Goal: Transaction & Acquisition: Subscribe to service/newsletter

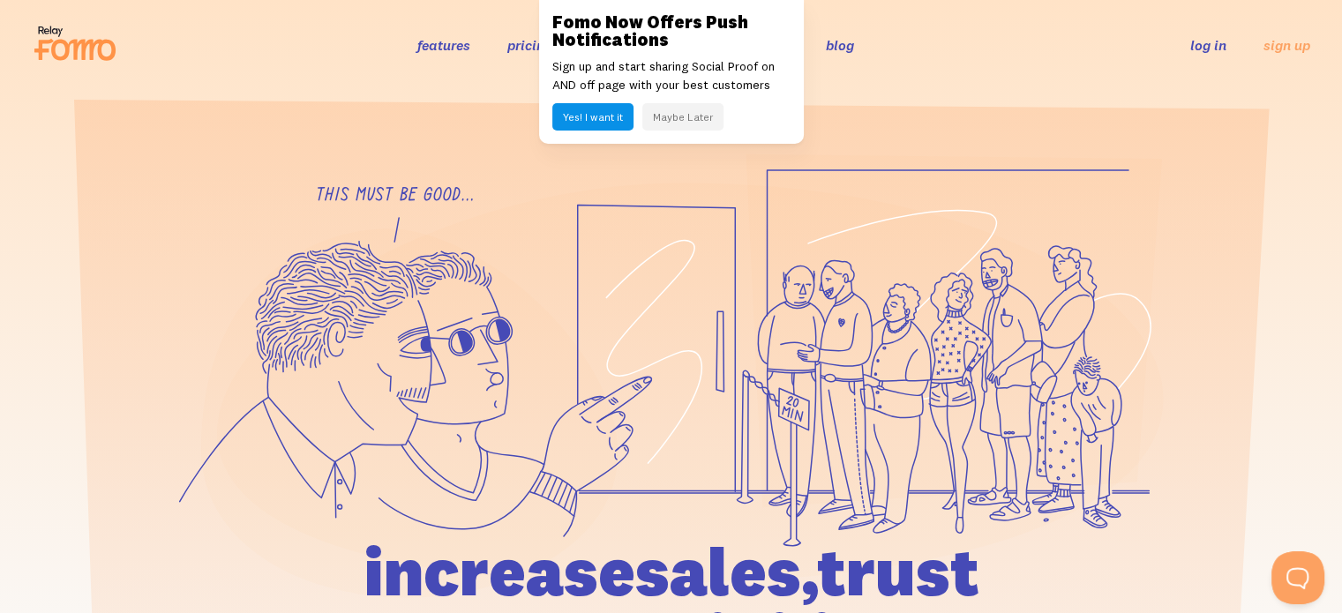
click at [525, 51] on link "pricing" at bounding box center [529, 45] width 45 height 18
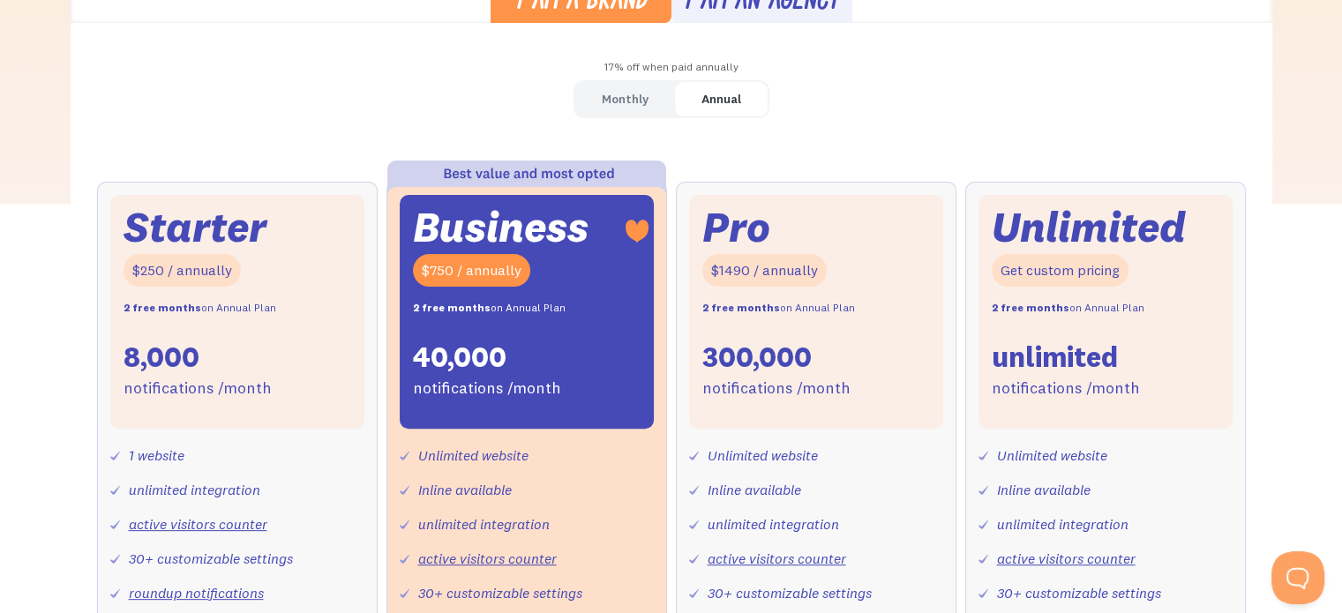
scroll to position [353, 0]
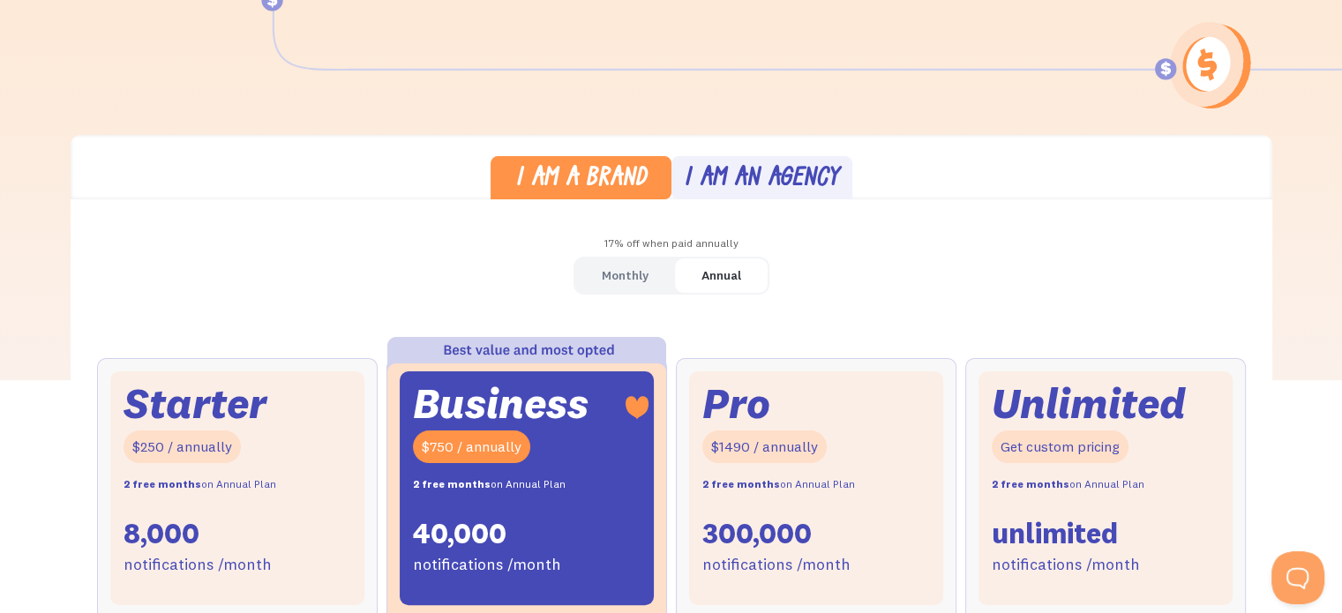
click at [632, 269] on div "Monthly" at bounding box center [625, 276] width 47 height 26
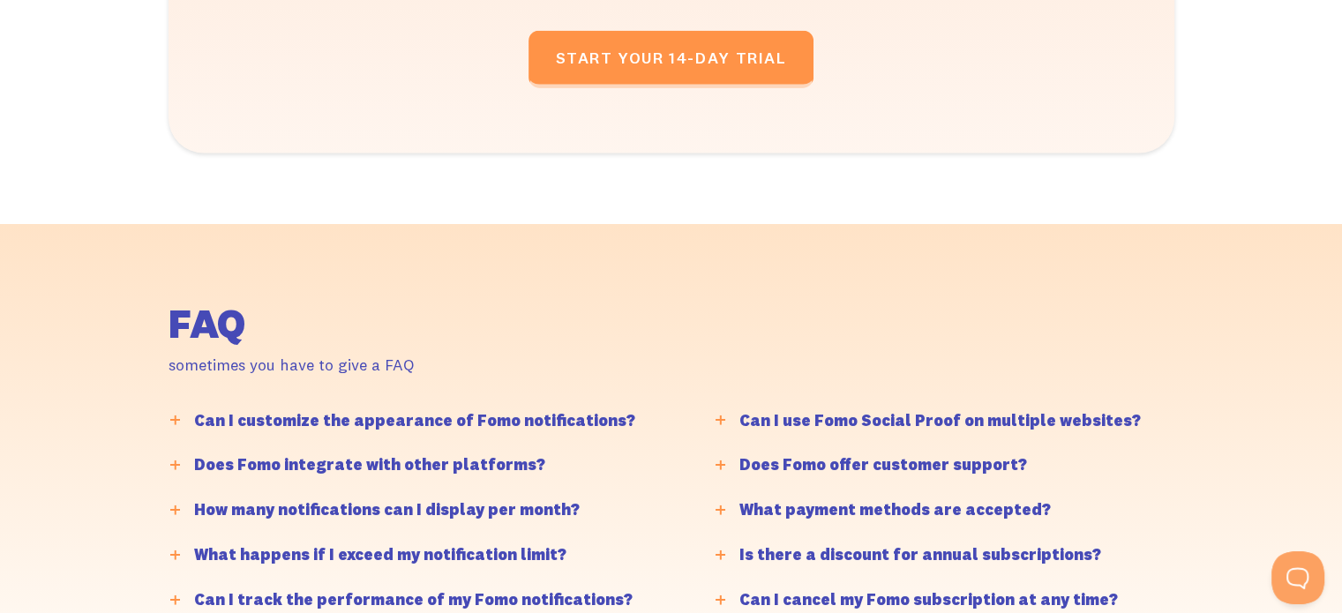
scroll to position [4058, 0]
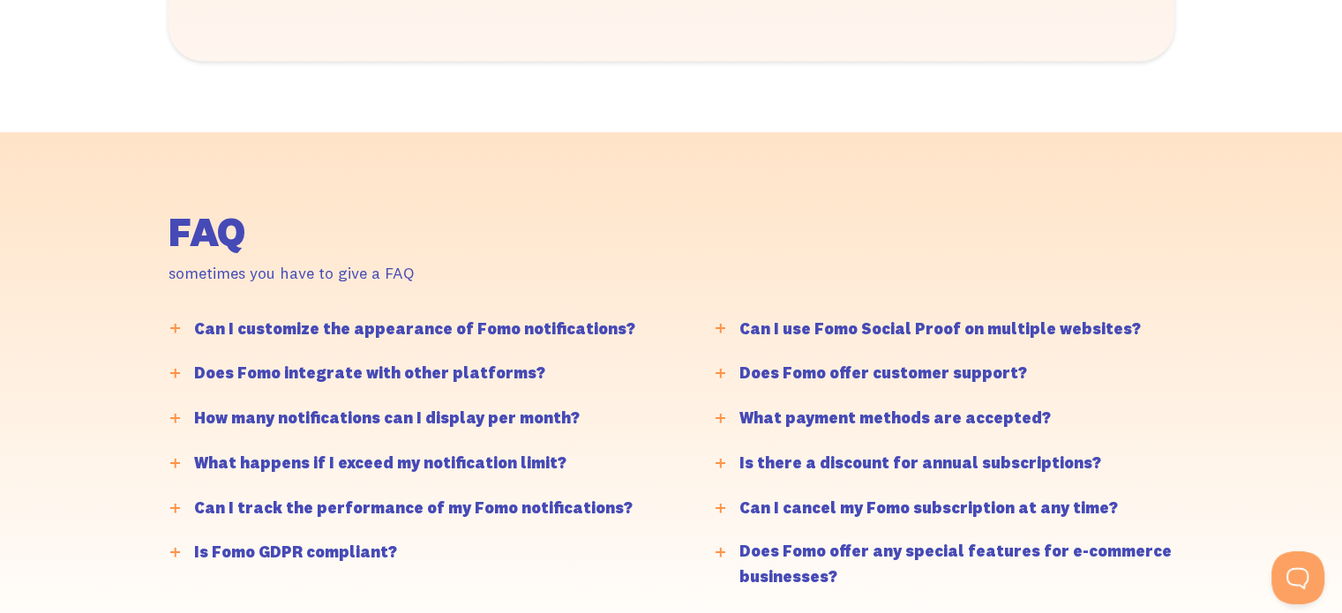
click at [179, 333] on div at bounding box center [175, 329] width 28 height 28
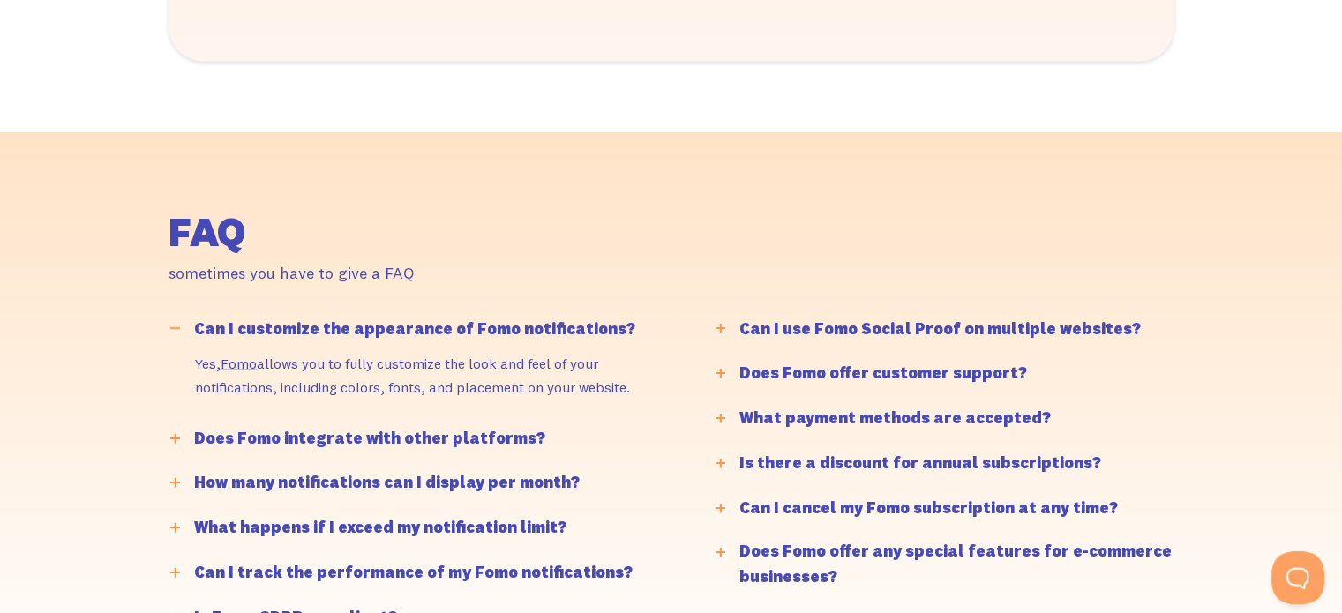
click at [179, 333] on div at bounding box center [175, 329] width 28 height 28
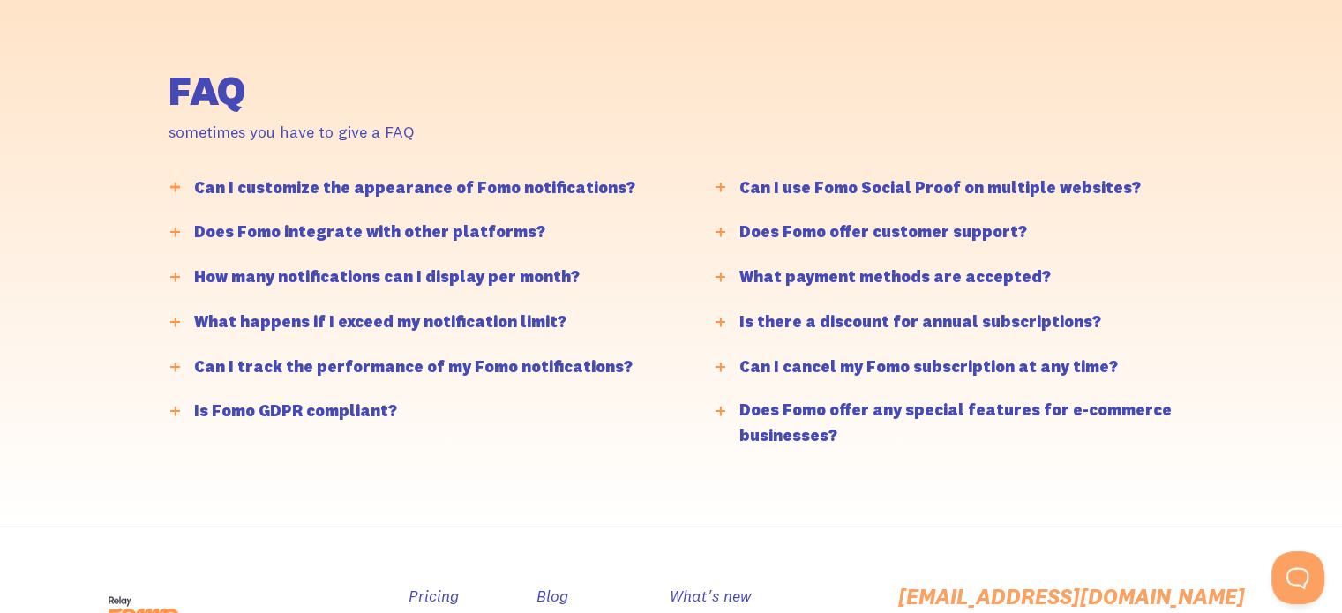
scroll to position [4234, 0]
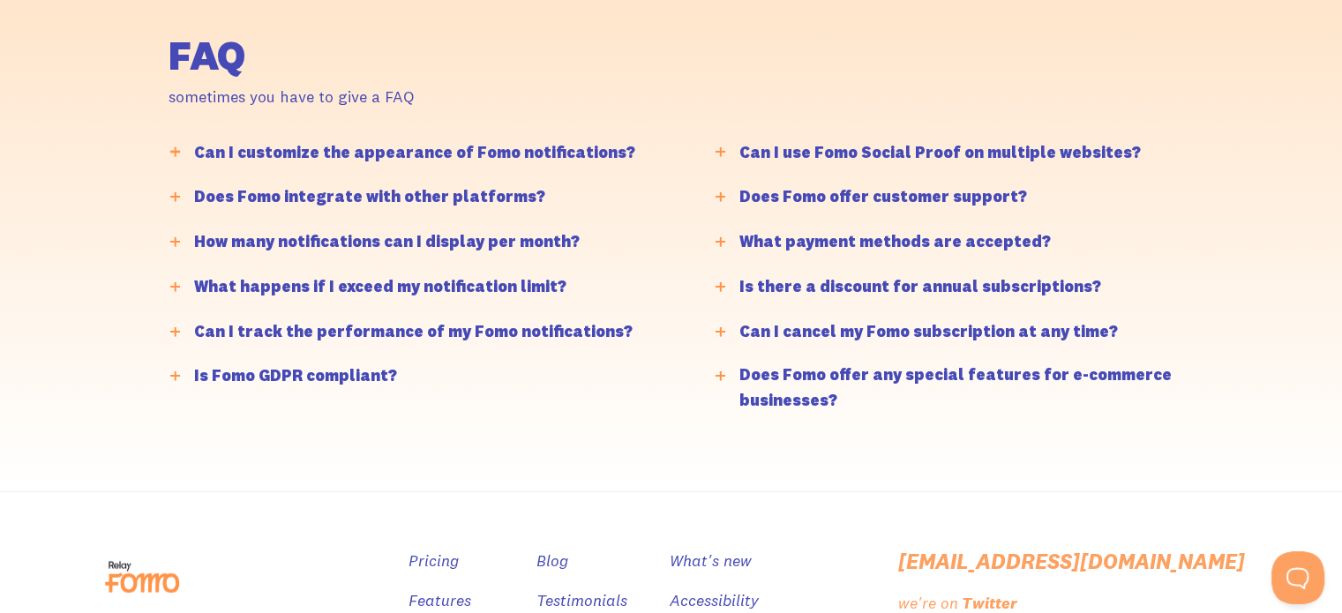
click at [176, 199] on div at bounding box center [175, 197] width 28 height 28
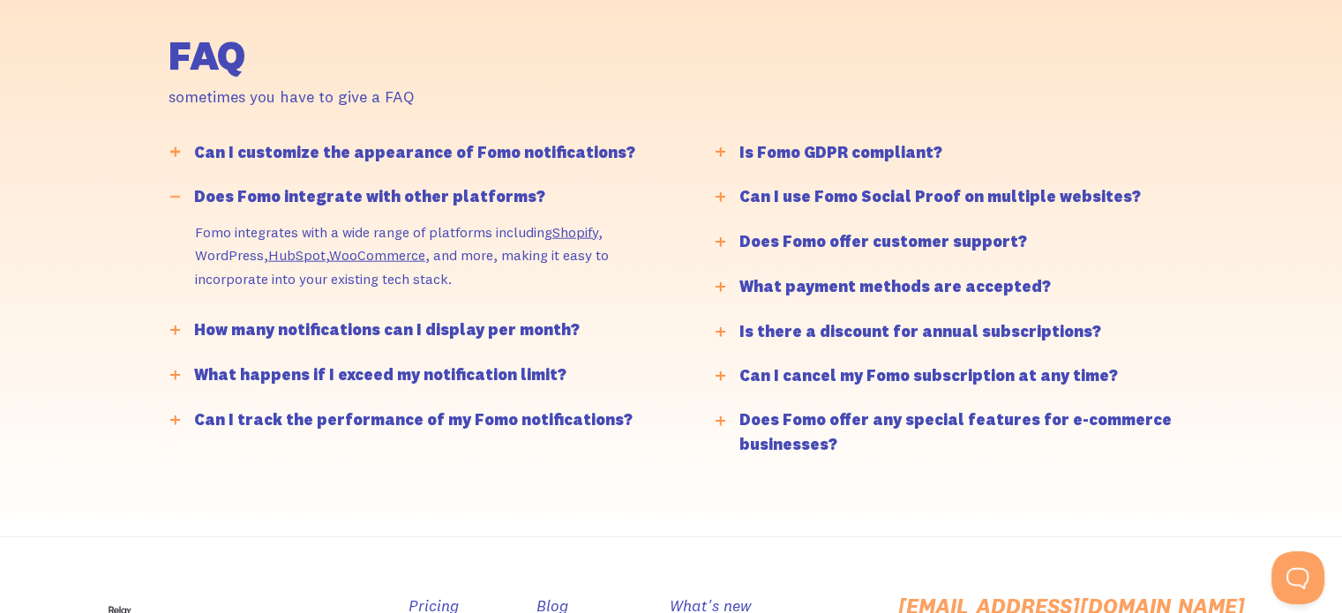
click at [176, 199] on div at bounding box center [175, 197] width 28 height 28
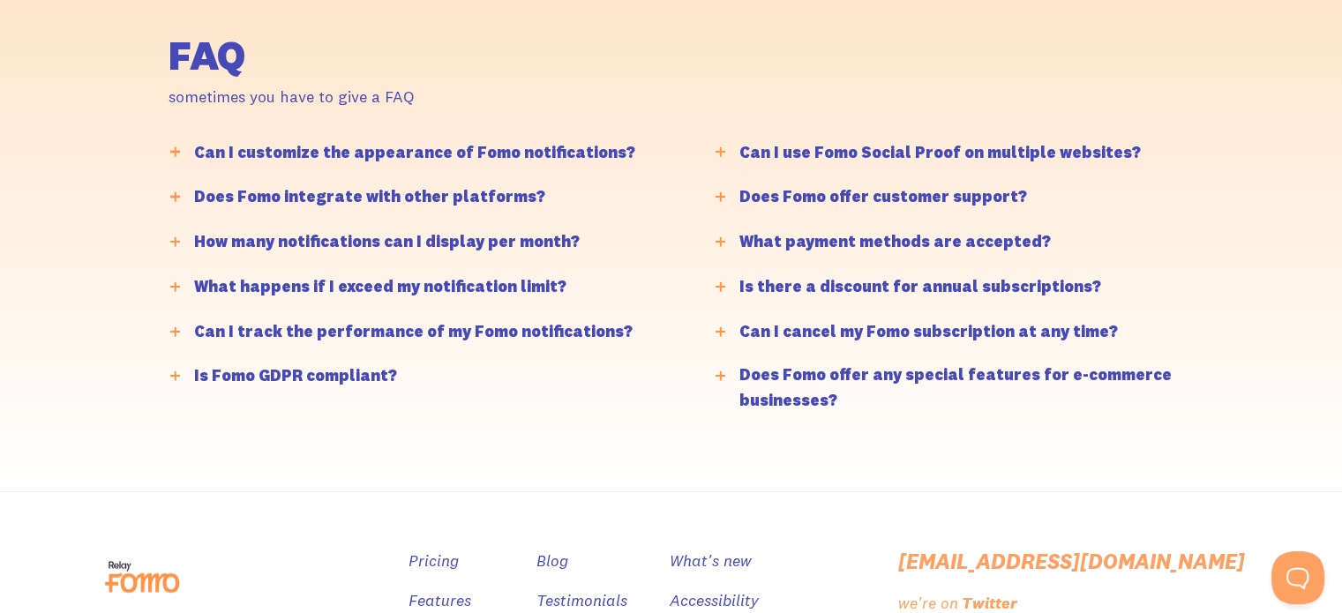
click at [176, 241] on icon at bounding box center [175, 242] width 10 height 3
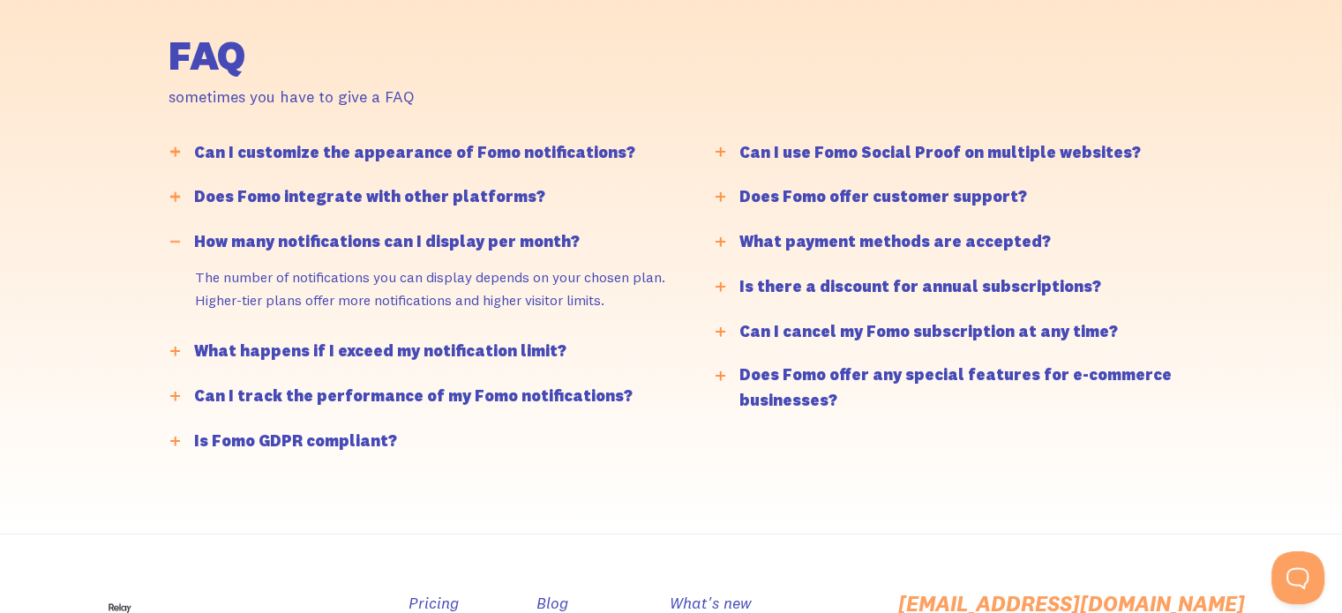
click at [176, 241] on icon at bounding box center [175, 242] width 10 height 3
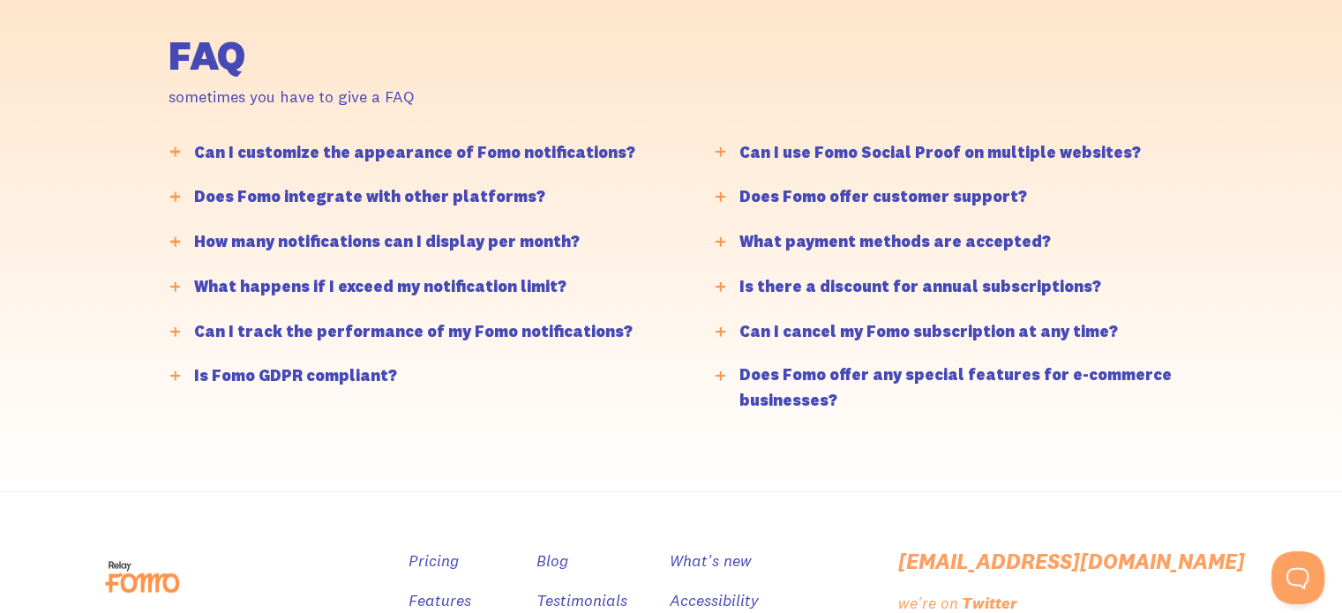
click at [176, 288] on div at bounding box center [175, 287] width 28 height 28
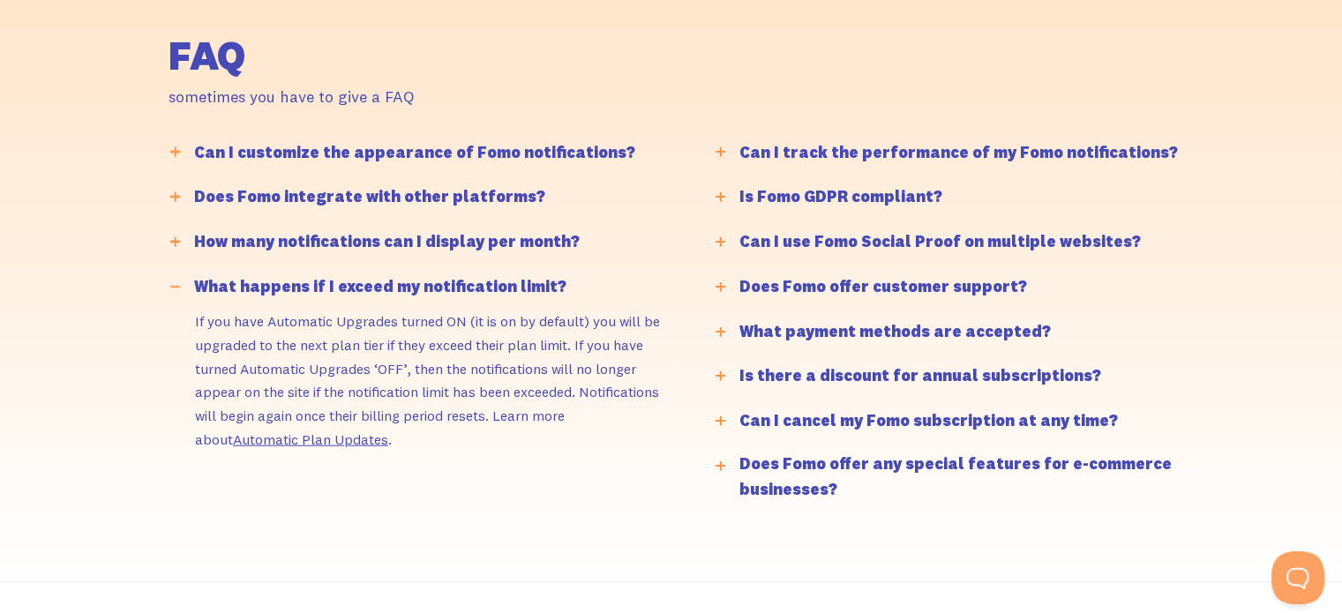
click at [176, 288] on div at bounding box center [175, 287] width 28 height 28
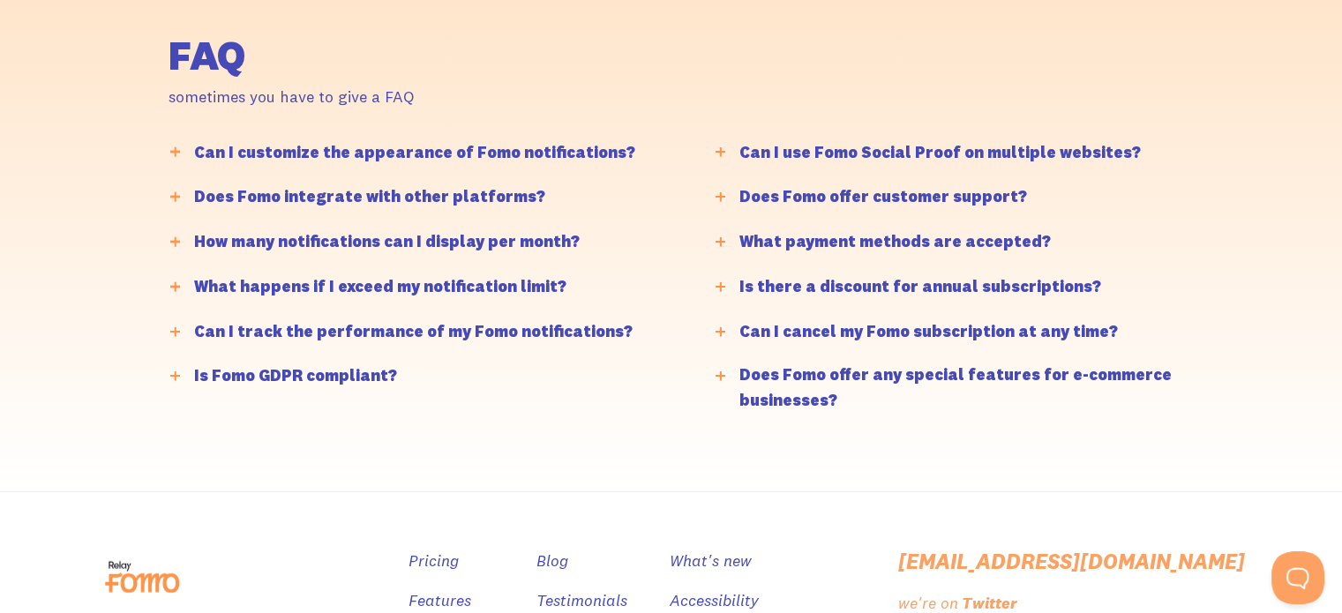
click at [173, 376] on div at bounding box center [175, 377] width 28 height 28
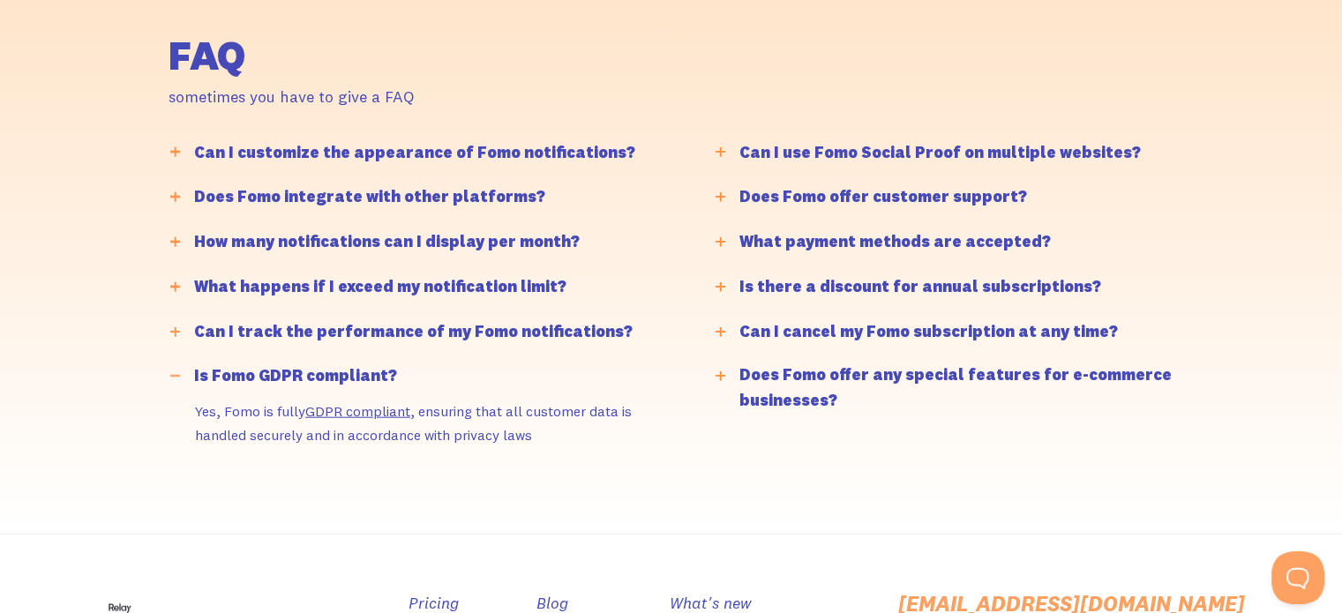
click at [173, 376] on div at bounding box center [175, 377] width 28 height 28
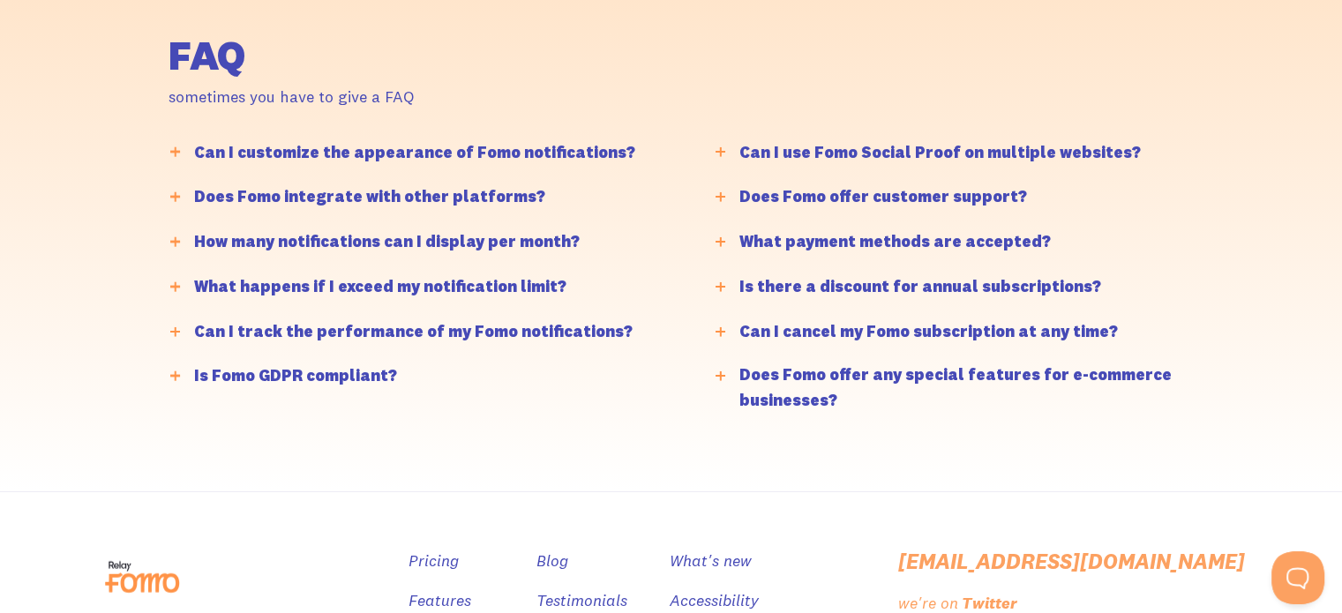
click at [719, 147] on div at bounding box center [721, 152] width 28 height 28
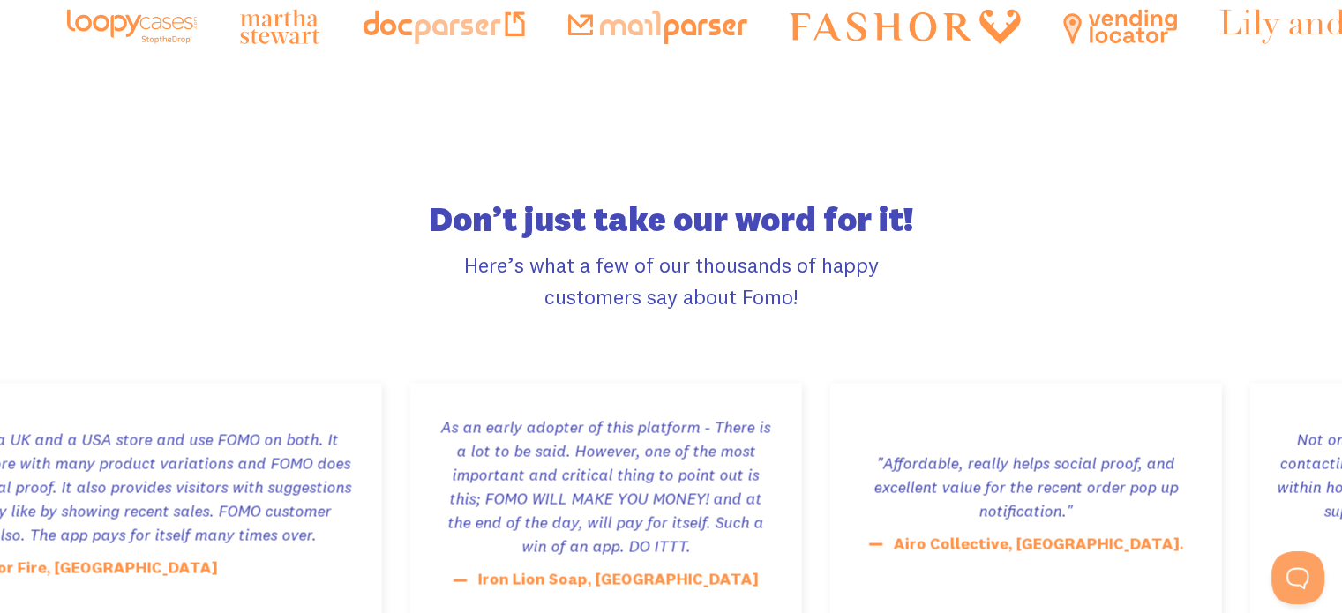
scroll to position [2999, 0]
